Goal: Information Seeking & Learning: Learn about a topic

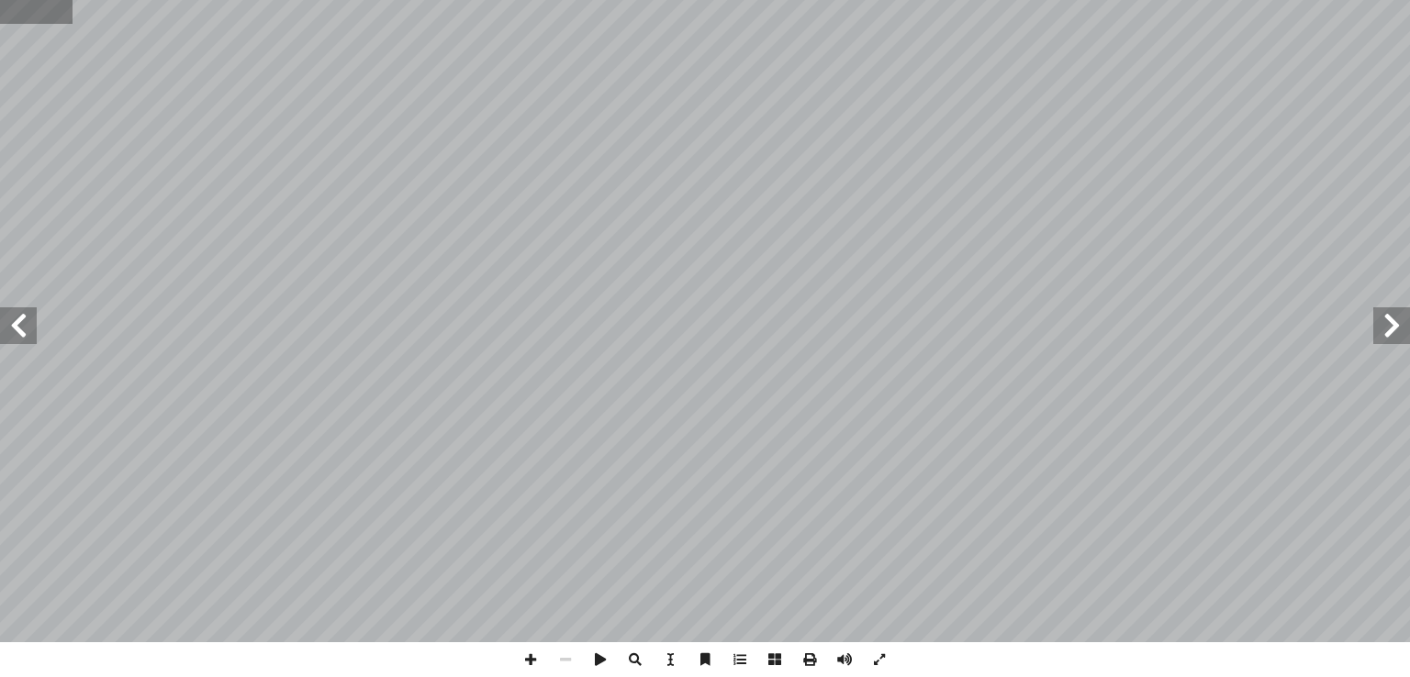
click at [23, 17] on input "text" at bounding box center [36, 12] width 73 height 24
type input "**"
click at [22, 313] on span at bounding box center [18, 325] width 37 height 37
click at [850, 657] on span at bounding box center [844, 660] width 35 height 35
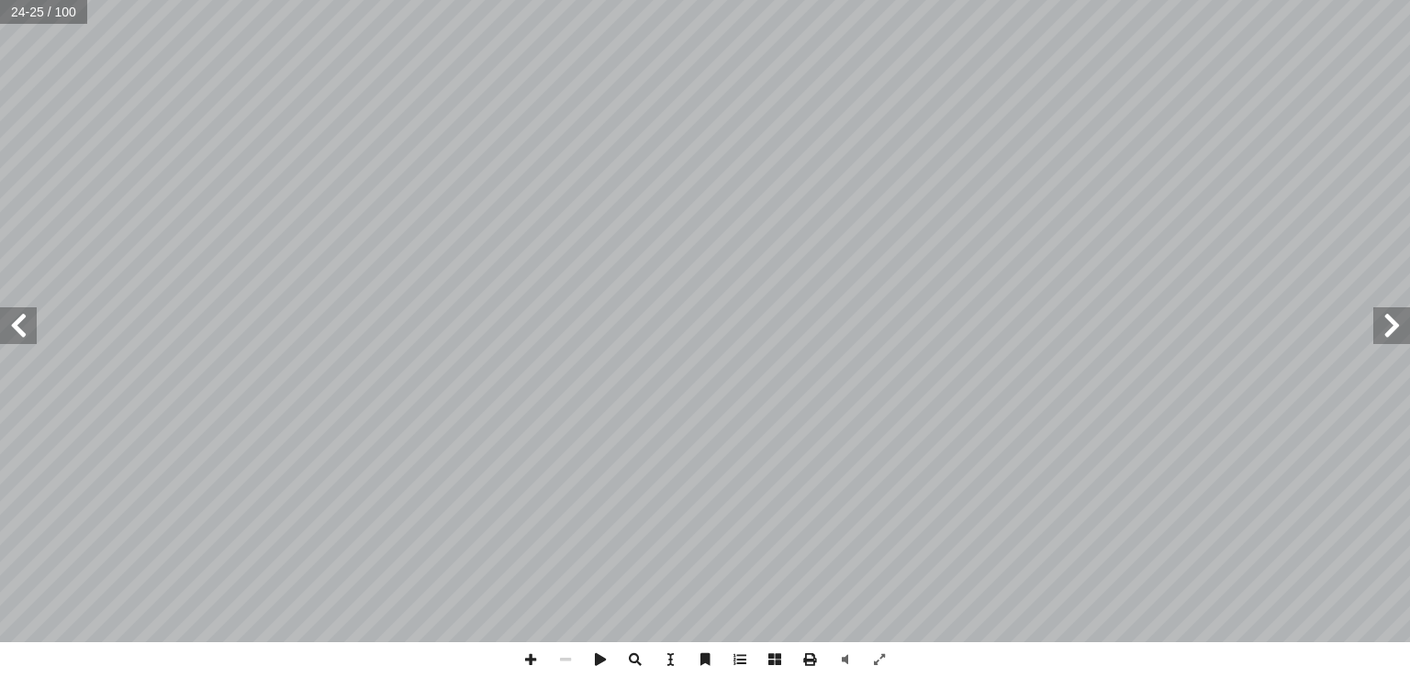
click at [26, 324] on span at bounding box center [18, 325] width 37 height 37
click at [529, 664] on span at bounding box center [530, 660] width 35 height 35
click at [531, 655] on span at bounding box center [530, 660] width 35 height 35
